Goal: Task Accomplishment & Management: Use online tool/utility

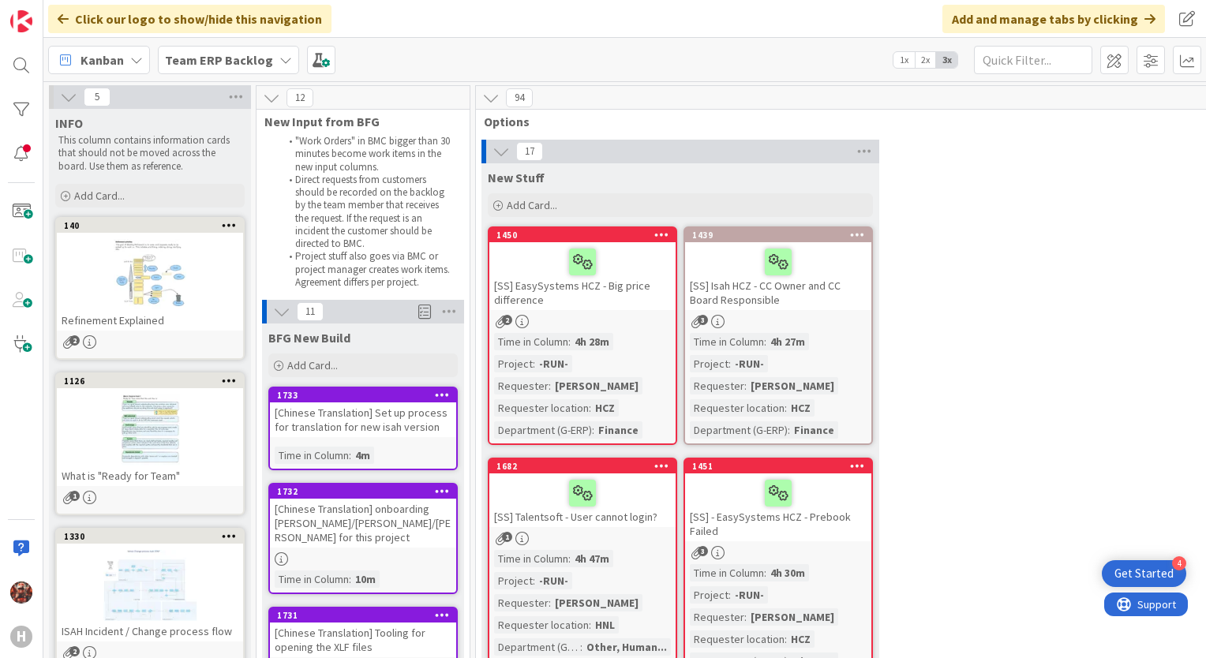
click at [196, 58] on b "Team ERP Backlog" at bounding box center [219, 60] width 108 height 16
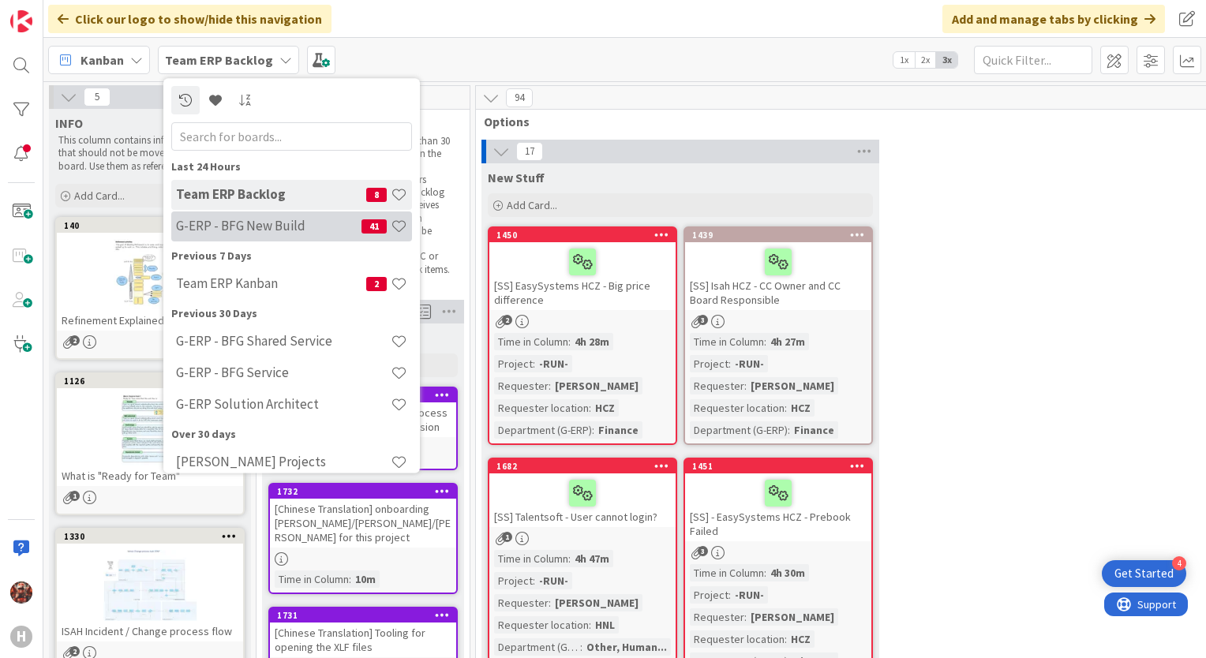
click at [237, 213] on div "G-ERP - BFG New Build 41" at bounding box center [291, 227] width 241 height 30
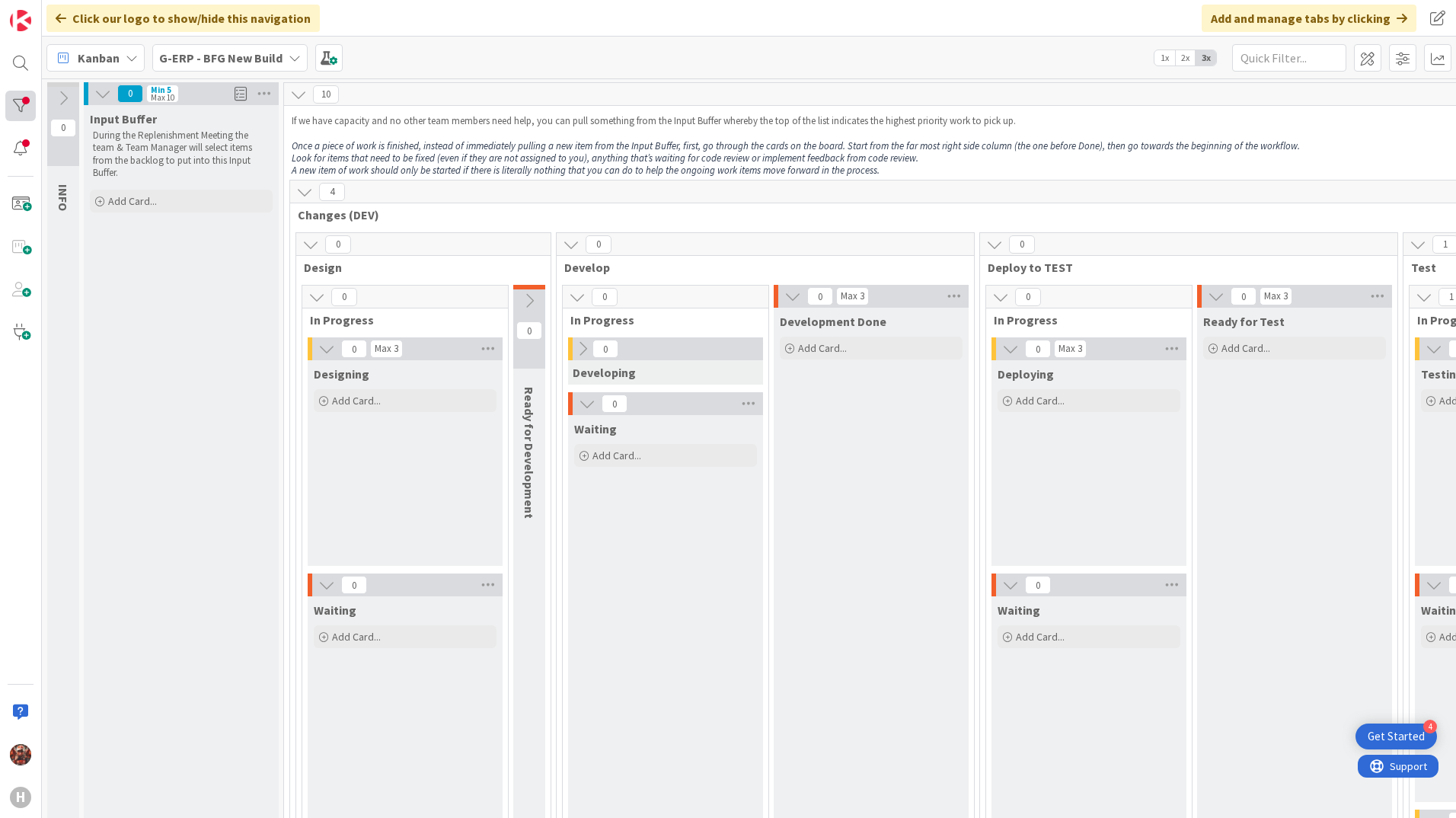
drag, startPoint x: 16, startPoint y: 89, endPoint x: 19, endPoint y: 103, distance: 14.3
click at [17, 90] on div "H" at bounding box center [20, 409] width 41 height 818
click at [23, 115] on div at bounding box center [21, 106] width 31 height 31
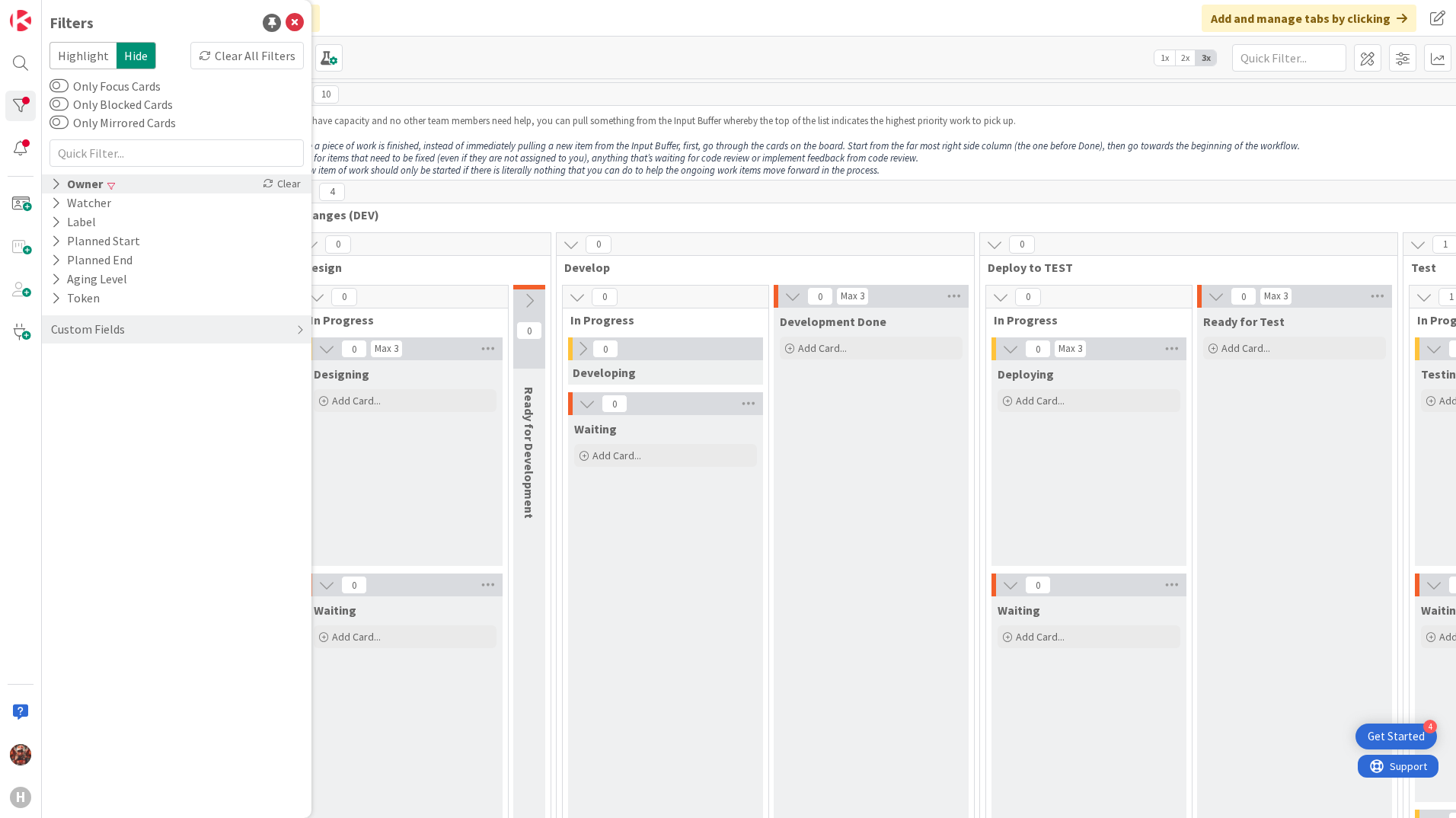
click at [110, 187] on span at bounding box center [111, 185] width 8 height 9
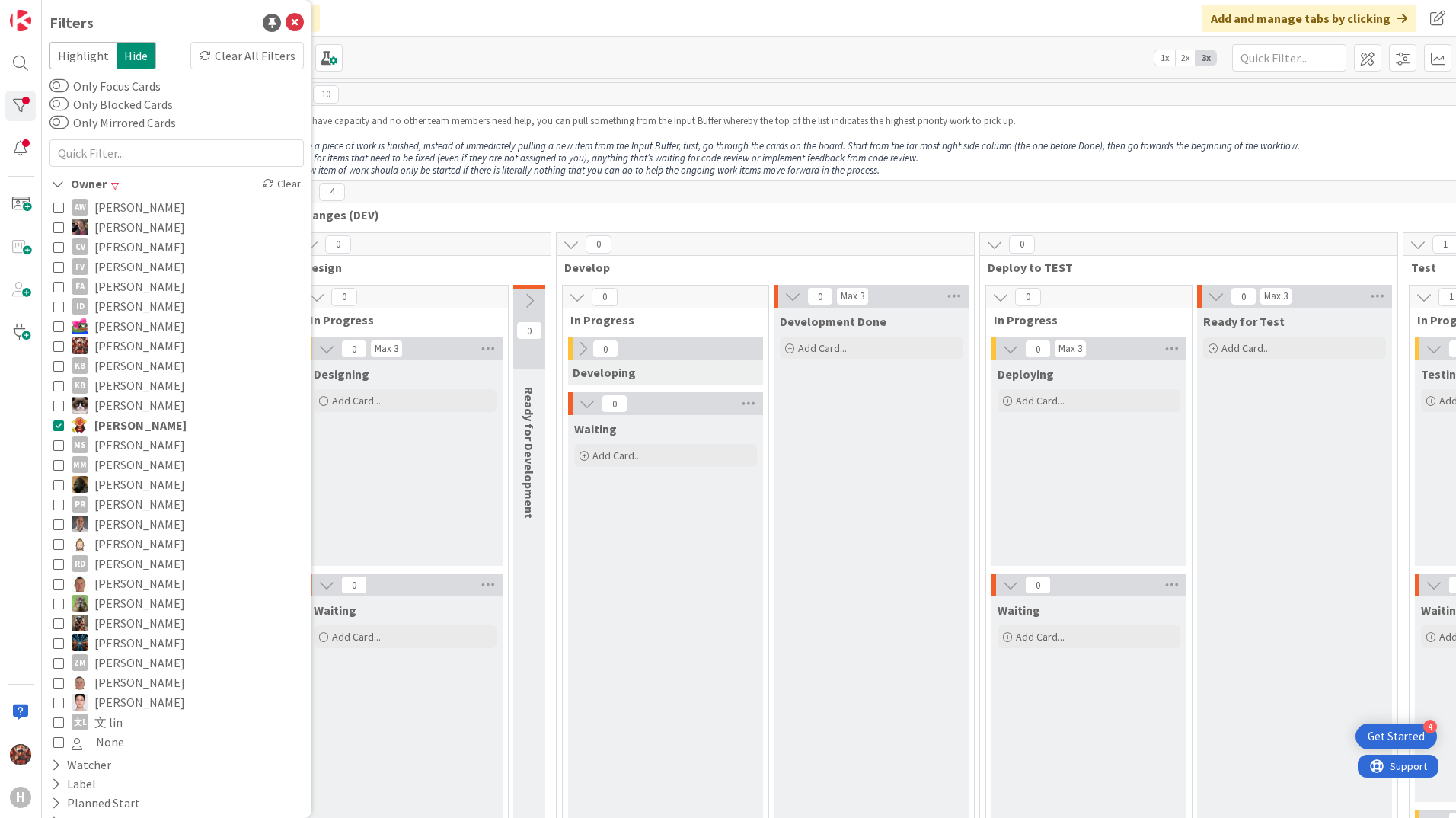
click at [122, 422] on span "[PERSON_NAME]" at bounding box center [141, 424] width 93 height 20
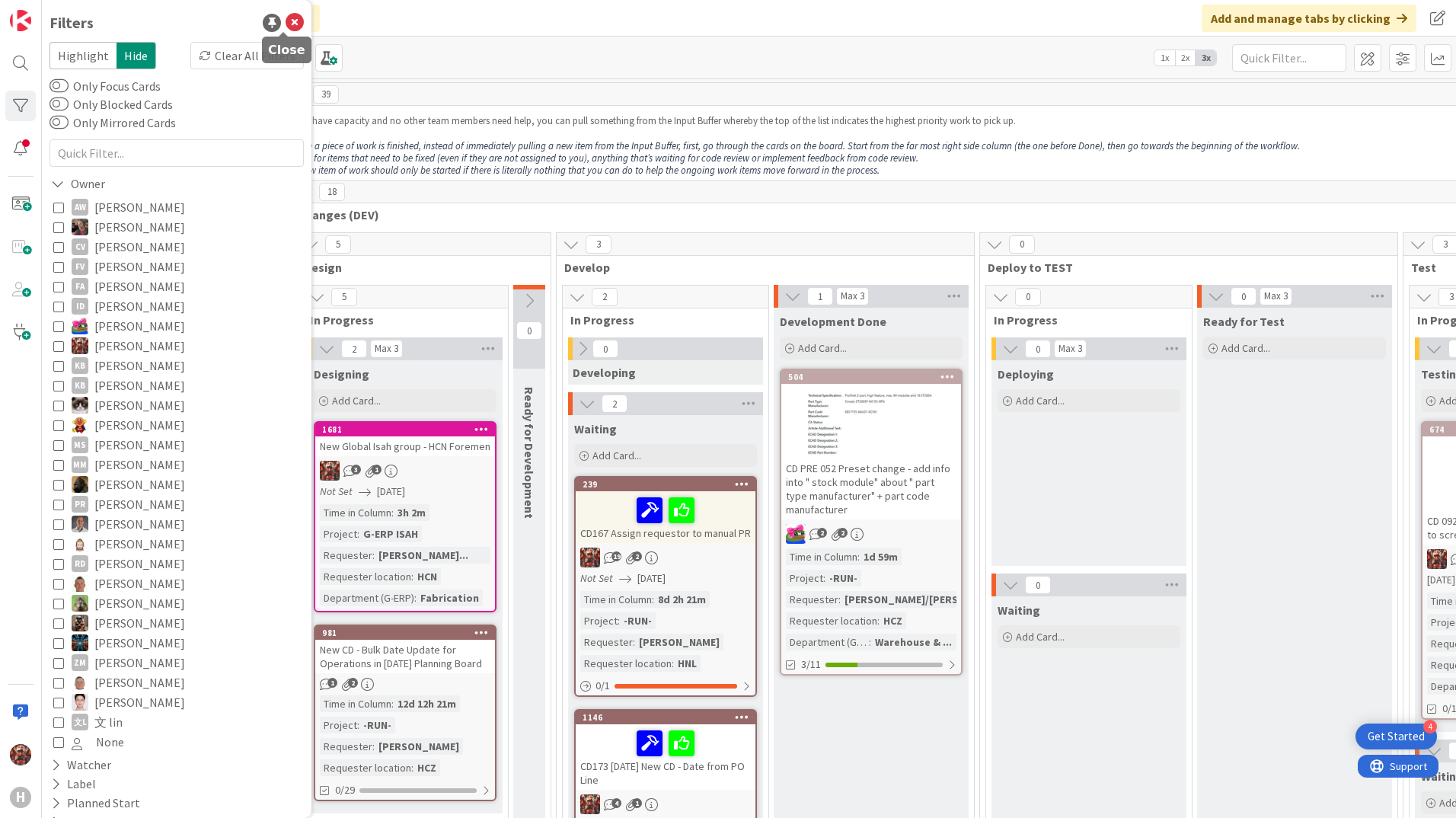
click at [286, 18] on icon at bounding box center [294, 22] width 18 height 18
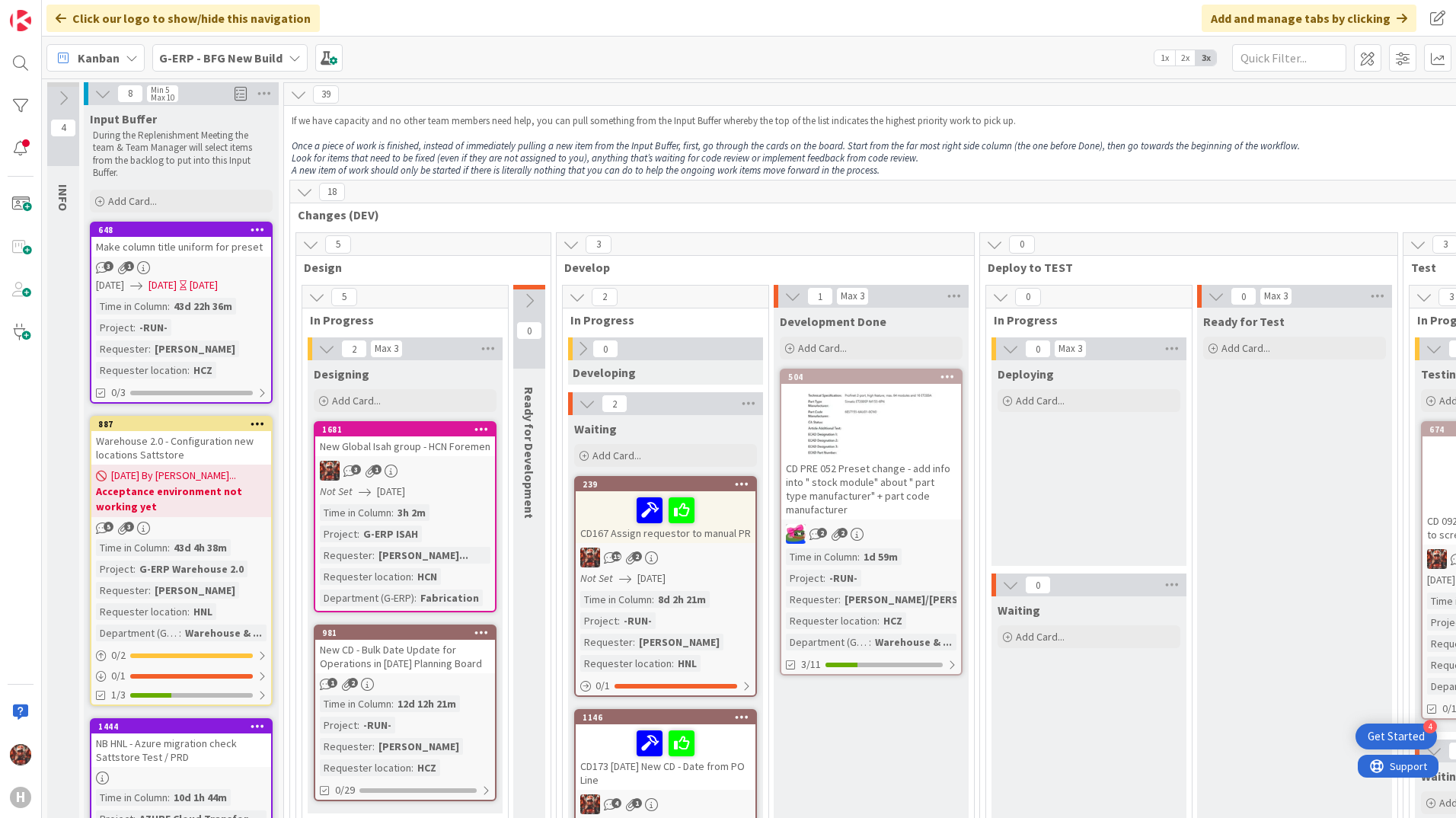
click at [422, 448] on div "New Global Isah group - HCN Foremen" at bounding box center [405, 446] width 179 height 20
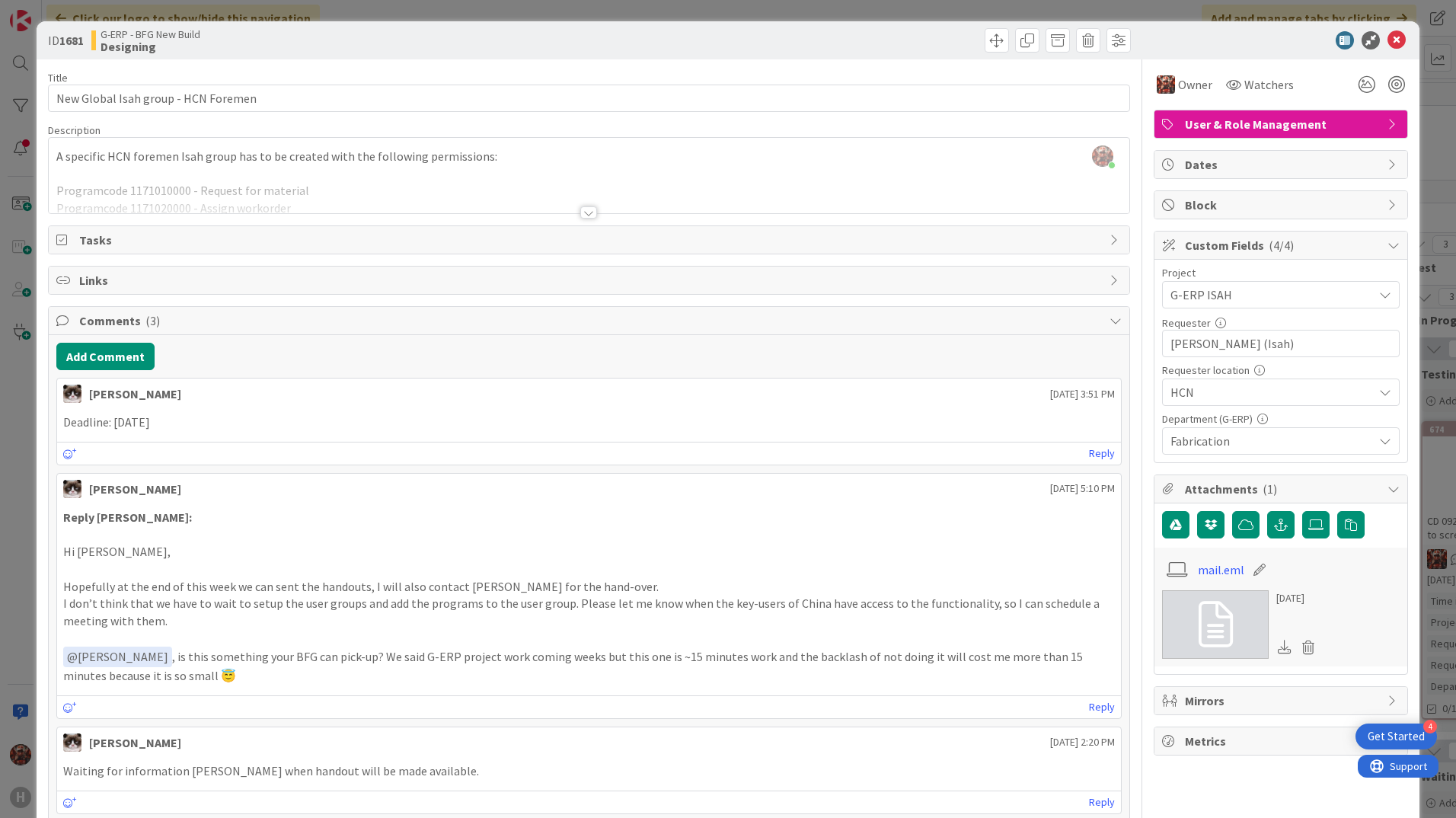
click at [584, 215] on div at bounding box center [589, 212] width 16 height 13
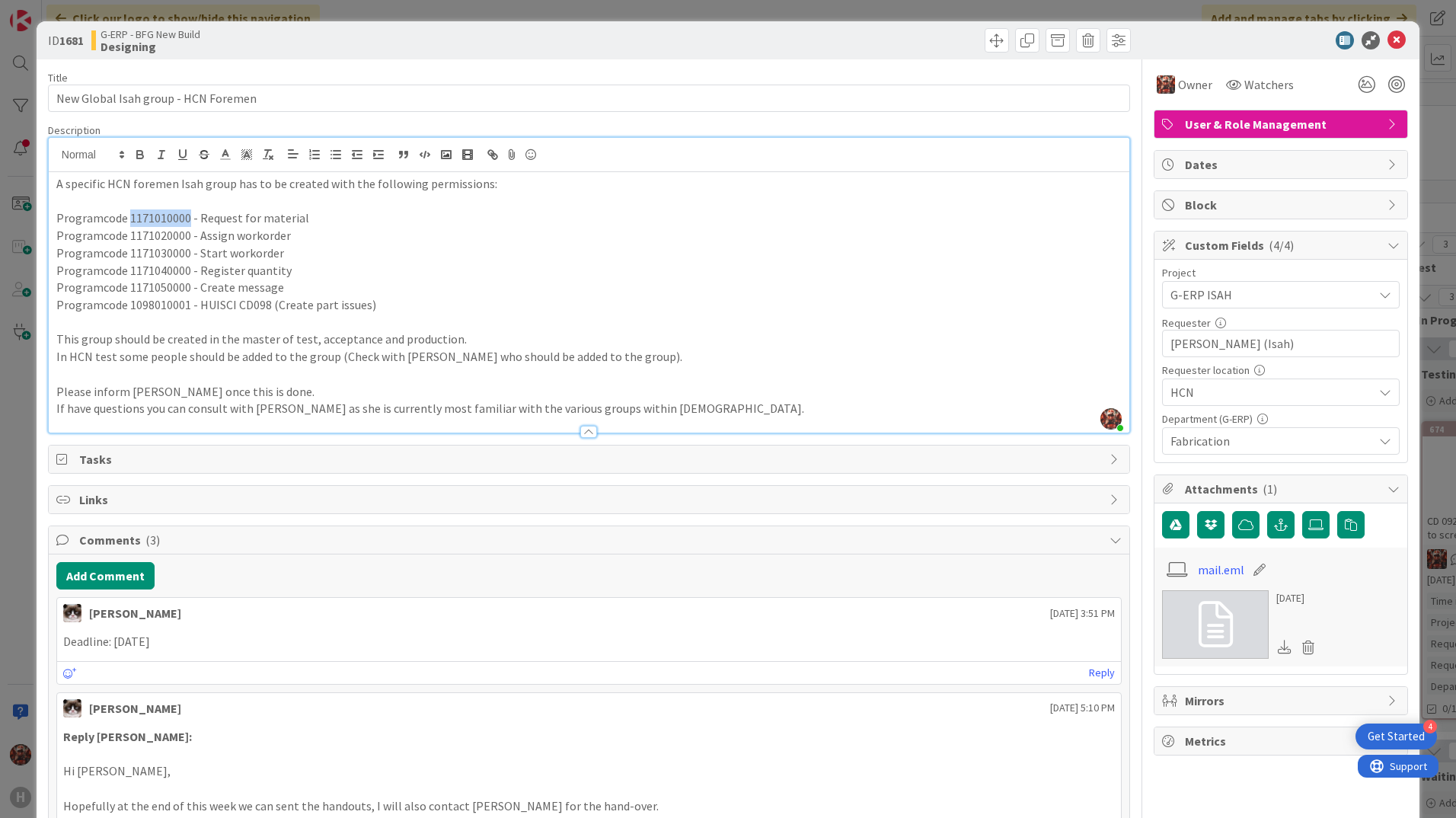
drag, startPoint x: 126, startPoint y: 216, endPoint x: 186, endPoint y: 216, distance: 60.0
click at [186, 216] on span "Programcode 1171010000 - Request for material" at bounding box center [182, 218] width 253 height 15
copy span "1171010000"
drag, startPoint x: 186, startPoint y: 250, endPoint x: 129, endPoint y: 255, distance: 57.2
click at [129, 255] on span "Programcode 1171030000 - Start workorder" at bounding box center [170, 253] width 228 height 15
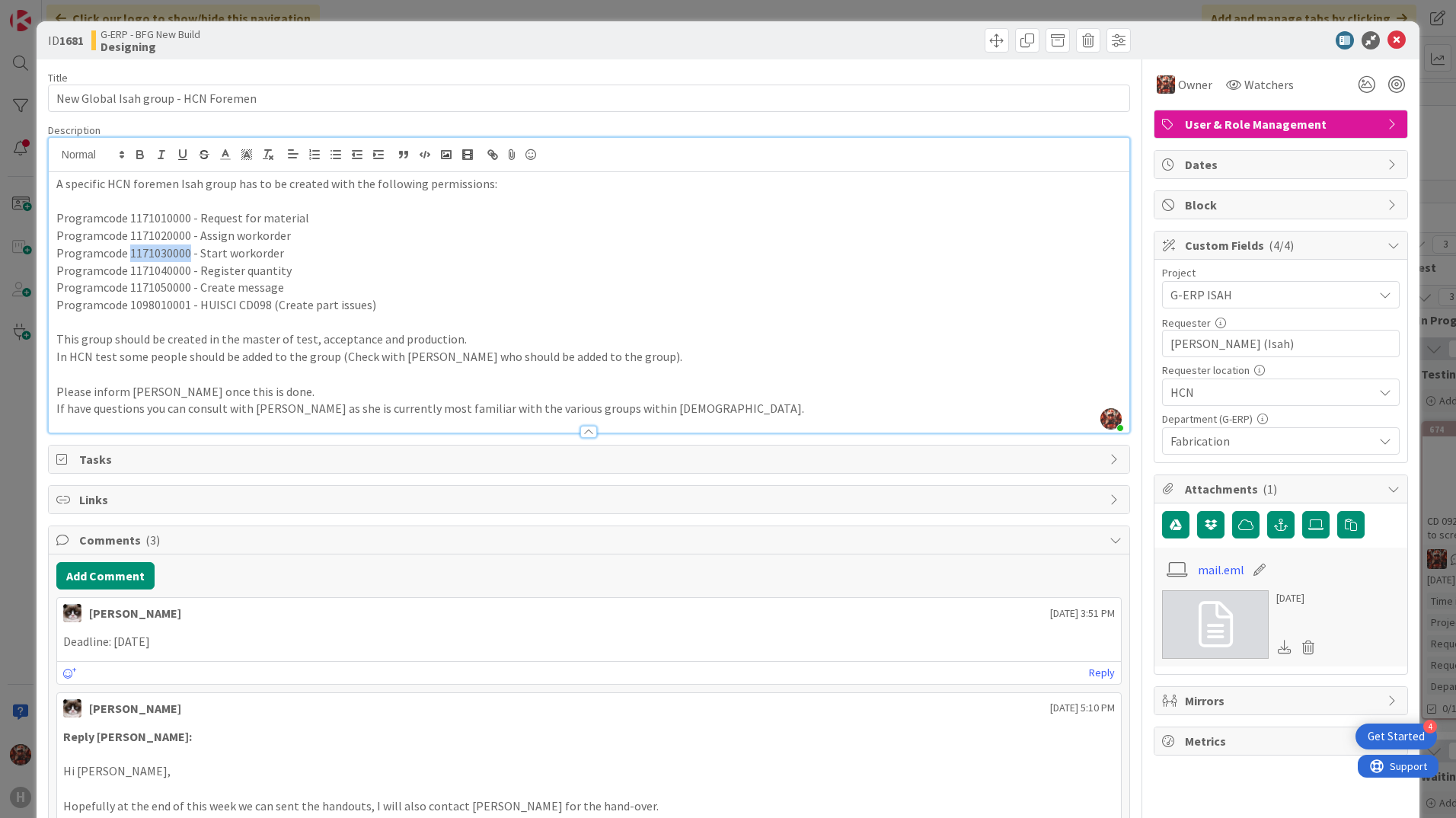
copy span "1171030000"
click at [426, 289] on p "Programcode 1171050000 - Create message" at bounding box center [589, 287] width 1065 height 17
drag, startPoint x: 289, startPoint y: 231, endPoint x: 48, endPoint y: 230, distance: 241.0
click at [49, 230] on div "A specific HCN foremen Isah group has to be created with the following permissi…" at bounding box center [590, 302] width 1081 height 260
copy span "Programcode 1171020000 - Assign workorder"
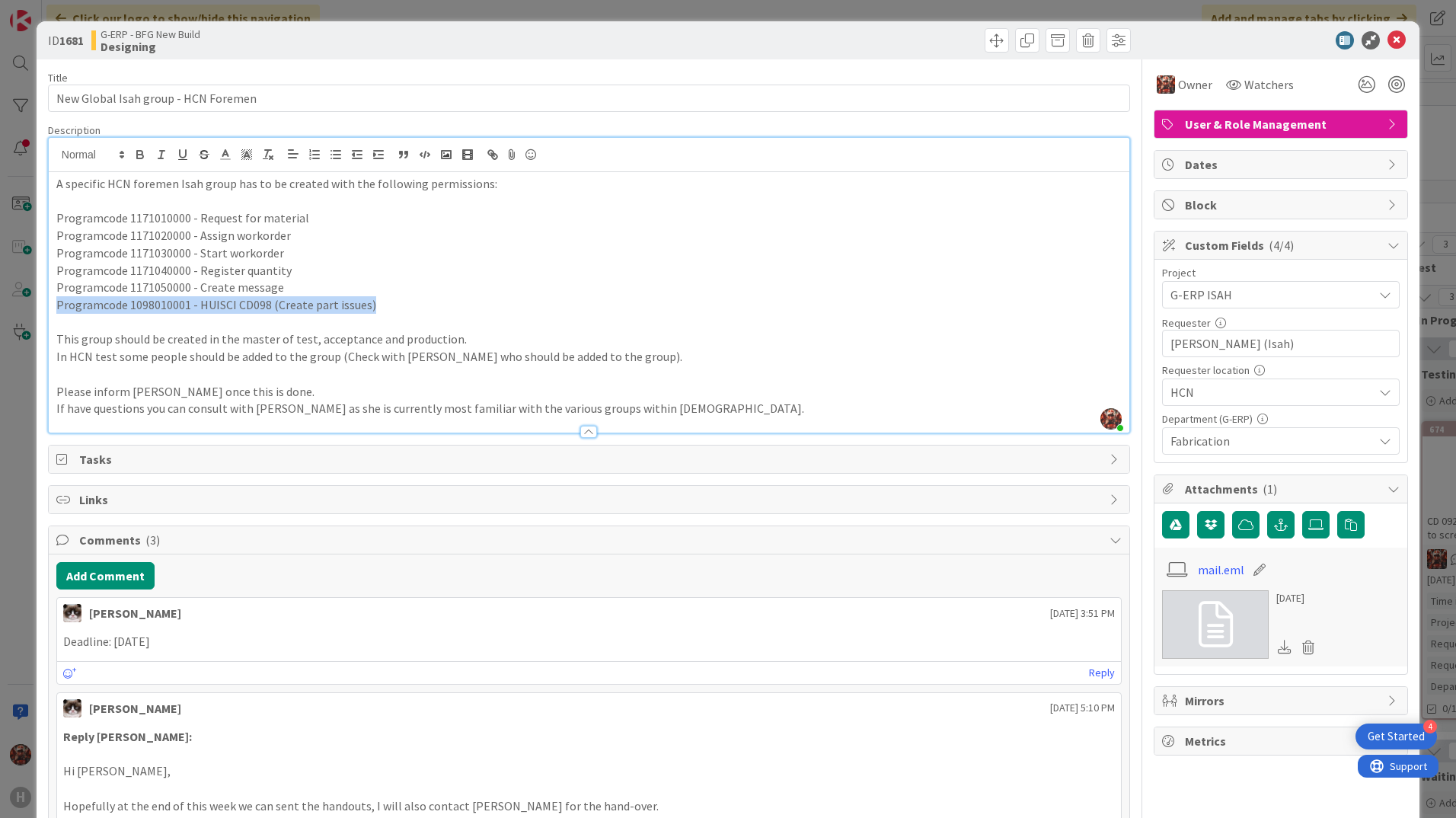
drag, startPoint x: 370, startPoint y: 306, endPoint x: 43, endPoint y: 304, distance: 327.0
click at [43, 304] on div "ID 1681 G-ERP - BFG New Build Designing Title 35 / 128 New Global Isah group - …" at bounding box center [728, 577] width 1384 height 1112
copy span "Programcode 1098010001 - HUISCI CD098 (Create part issues)"
click at [151, 219] on span "Programcode 1171010000 - Request for material" at bounding box center [182, 218] width 253 height 15
click at [151, 219] on span "Programcode 1171010000 - Request for material" at bounding box center [182, 218] width 253 height 15
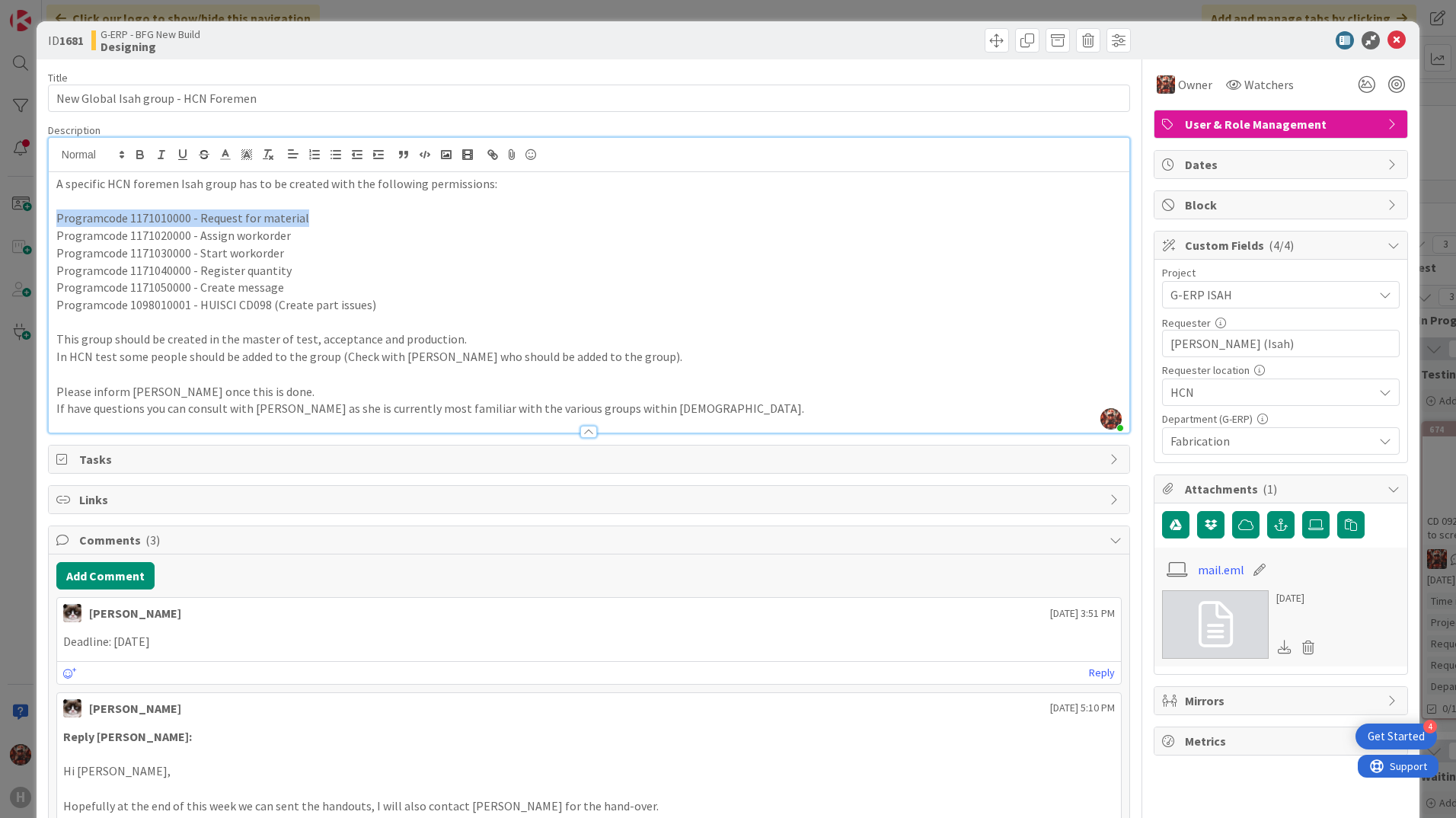
click at [151, 219] on span "Programcode 1171010000 - Request for material" at bounding box center [182, 218] width 253 height 15
click at [196, 215] on span "Programcode 1171010000 - Request for material" at bounding box center [182, 218] width 253 height 15
drag, startPoint x: 189, startPoint y: 217, endPoint x: 129, endPoint y: 219, distance: 60.0
click at [129, 219] on span "Programcode 1171010000 - Request for material" at bounding box center [182, 218] width 253 height 15
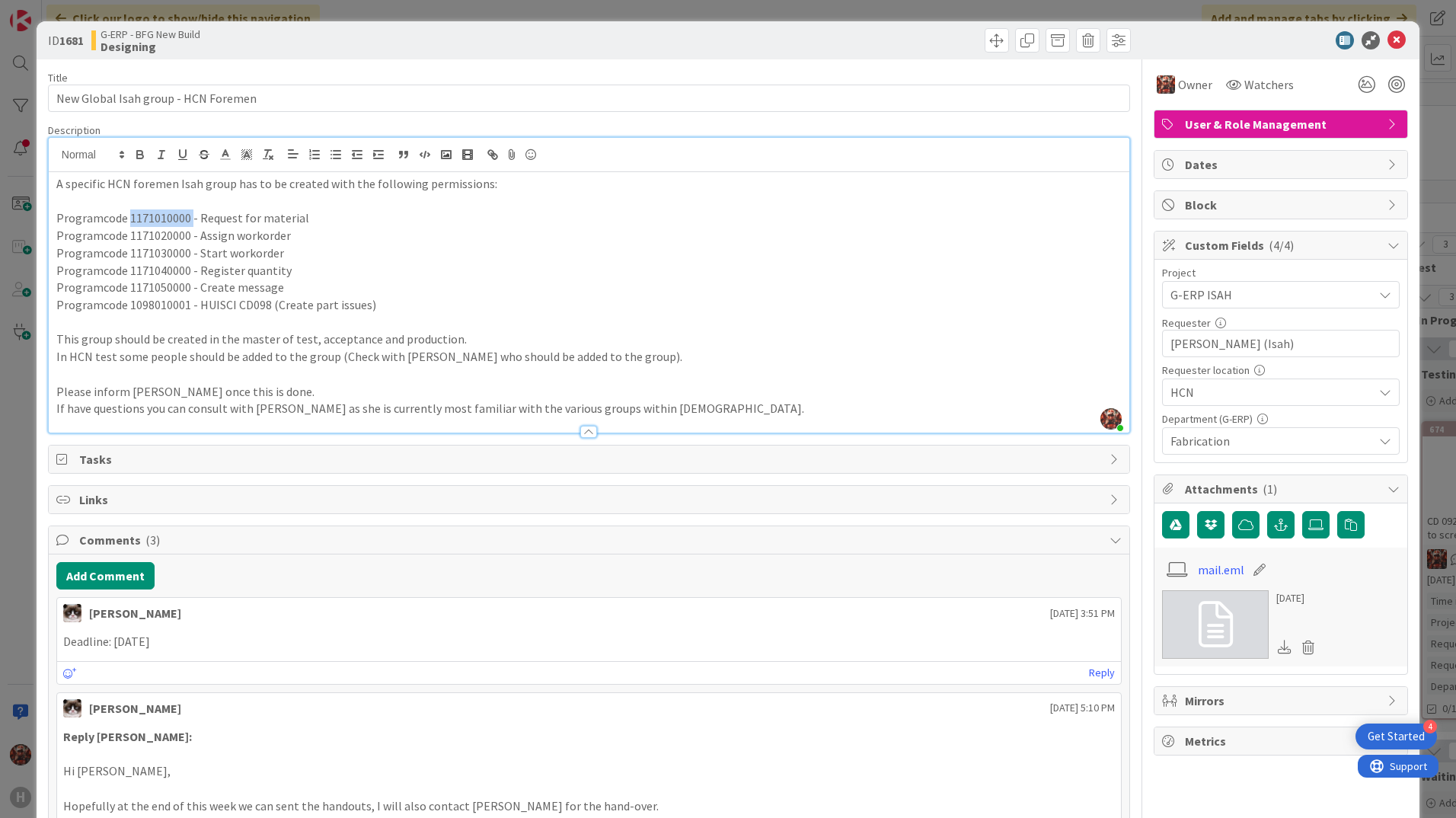
copy span "1171010000"
click at [1177, 616] on link at bounding box center [1216, 624] width 107 height 68
